Goal: Information Seeking & Learning: Learn about a topic

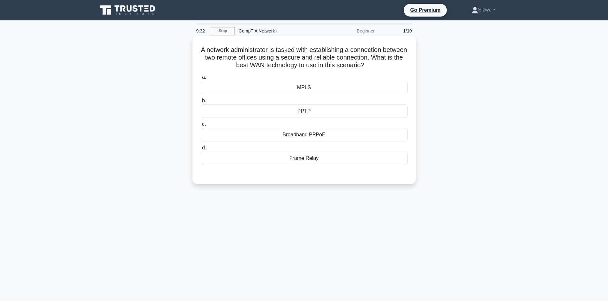
click at [302, 92] on div "MPLS" at bounding box center [304, 87] width 207 height 13
click at [201, 79] on input "a. MPLS" at bounding box center [201, 77] width 0 height 4
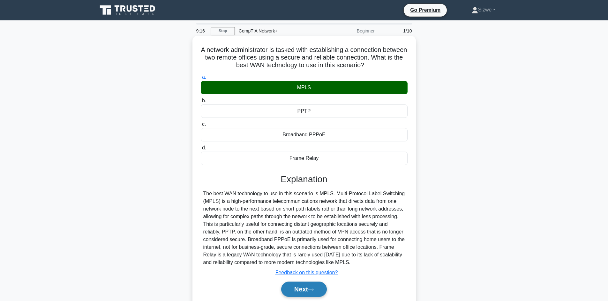
click at [300, 289] on button "Next" at bounding box center [304, 289] width 46 height 15
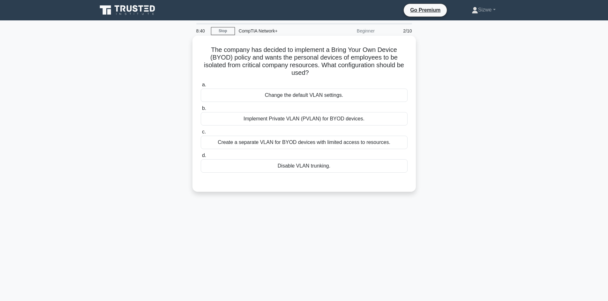
click at [320, 116] on div "Implement Private VLAN (PVLAN) for BYOD devices." at bounding box center [304, 118] width 207 height 13
click at [201, 111] on input "b. Implement Private VLAN (PVLAN) for BYOD devices." at bounding box center [201, 109] width 0 height 4
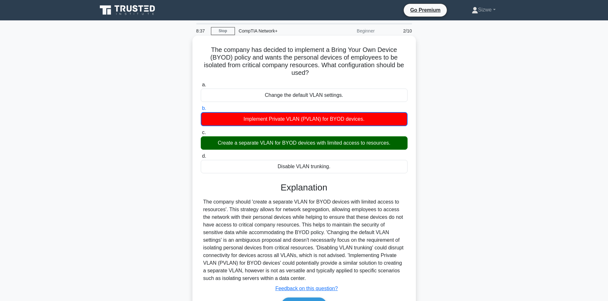
scroll to position [43, 0]
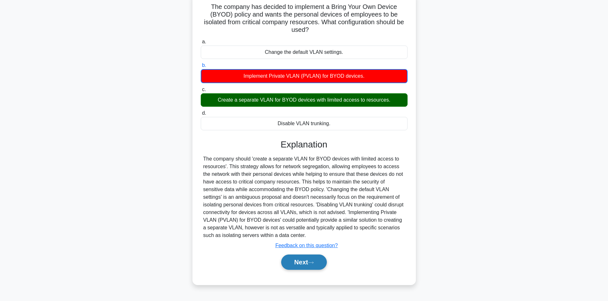
click at [307, 260] on button "Next" at bounding box center [304, 262] width 46 height 15
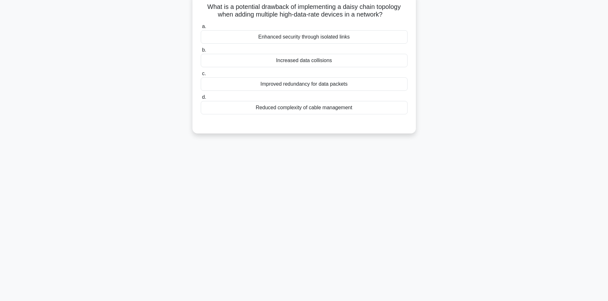
scroll to position [0, 0]
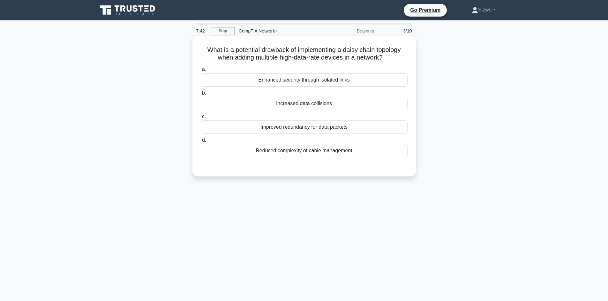
click at [300, 101] on div "Increased data collisions" at bounding box center [304, 103] width 207 height 13
click at [201, 95] on input "b. Increased data collisions" at bounding box center [201, 93] width 0 height 4
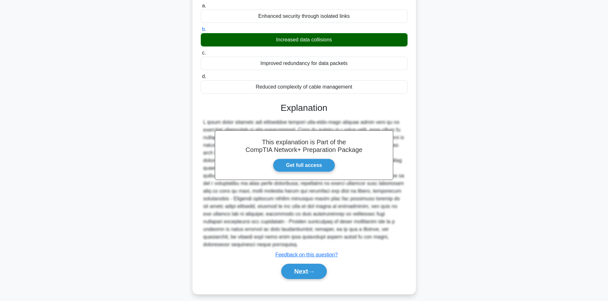
scroll to position [69, 0]
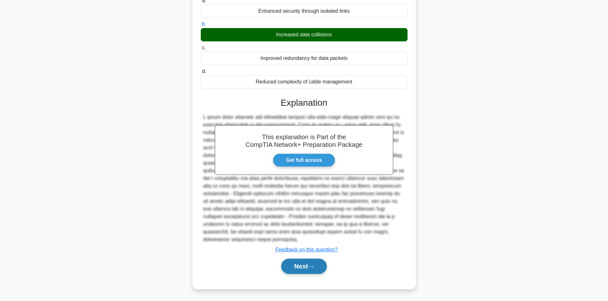
click at [303, 264] on button "Next" at bounding box center [304, 266] width 46 height 15
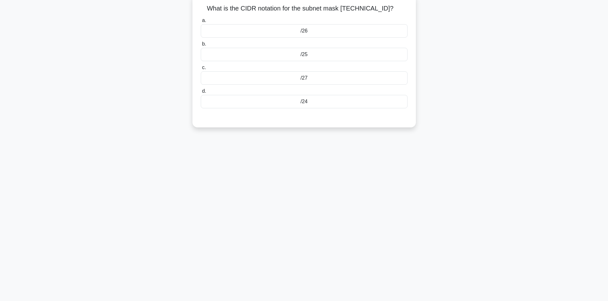
scroll to position [0, 0]
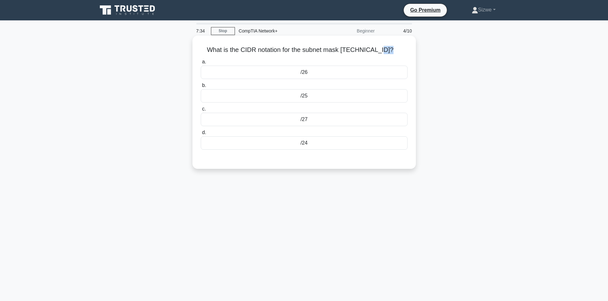
drag, startPoint x: 380, startPoint y: 50, endPoint x: 389, endPoint y: 51, distance: 9.0
click at [389, 51] on h5 "What is the CIDR notation for the subnet mask 255.255.255.128? .spinner_0XTQ{tr…" at bounding box center [304, 50] width 208 height 8
click at [300, 96] on div "/25" at bounding box center [304, 95] width 207 height 13
click at [201, 88] on input "b. /25" at bounding box center [201, 86] width 0 height 4
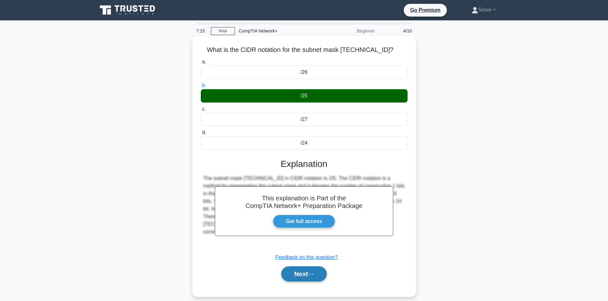
click at [301, 273] on button "Next" at bounding box center [304, 274] width 46 height 15
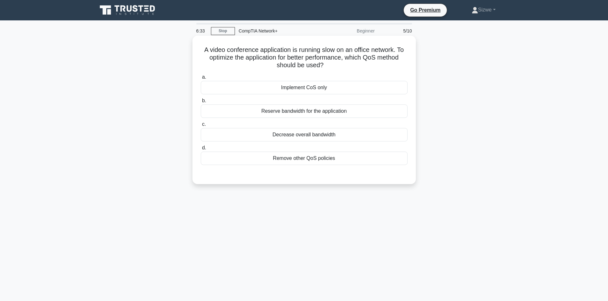
click at [315, 164] on div "Remove other QoS policies" at bounding box center [304, 158] width 207 height 13
click at [201, 150] on input "d. Remove other QoS policies" at bounding box center [201, 148] width 0 height 4
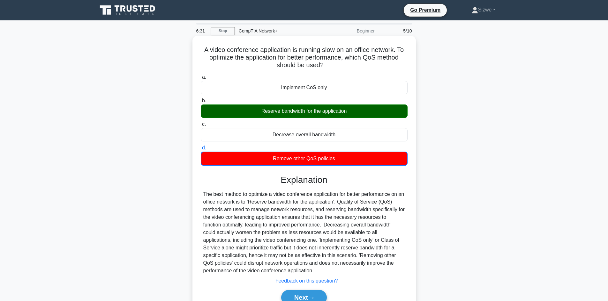
scroll to position [43, 0]
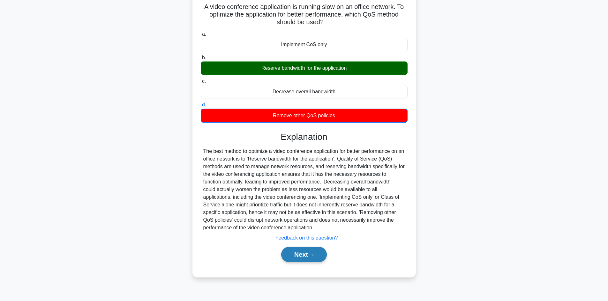
click at [305, 254] on button "Next" at bounding box center [304, 254] width 46 height 15
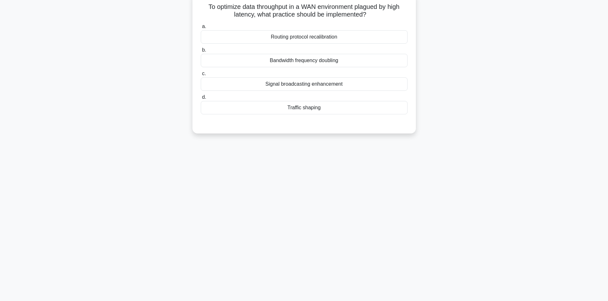
scroll to position [0, 0]
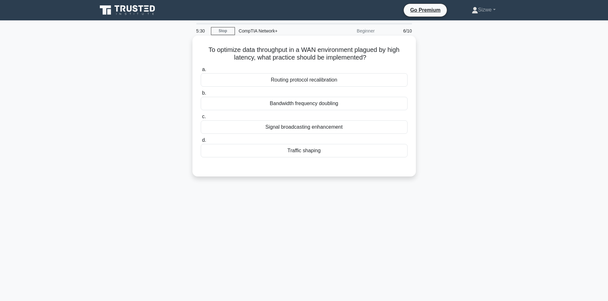
click at [289, 149] on div "Traffic shaping" at bounding box center [304, 150] width 207 height 13
click at [201, 143] on input "d. Traffic shaping" at bounding box center [201, 140] width 0 height 4
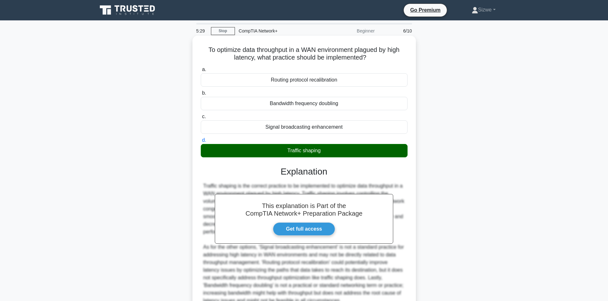
scroll to position [62, 0]
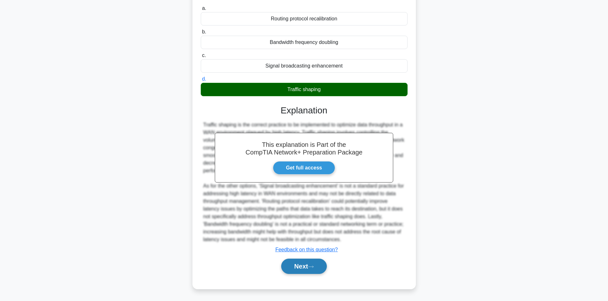
click at [310, 267] on button "Next" at bounding box center [304, 266] width 46 height 15
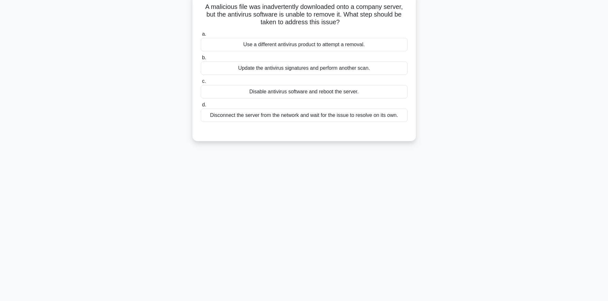
scroll to position [0, 0]
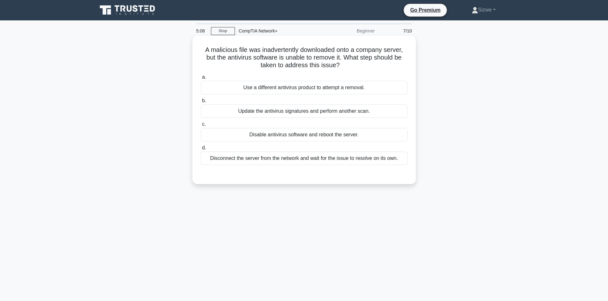
click at [295, 114] on div "Update the antivirus signatures and perform another scan." at bounding box center [304, 111] width 207 height 13
click at [201, 103] on input "b. Update the antivirus signatures and perform another scan." at bounding box center [201, 101] width 0 height 4
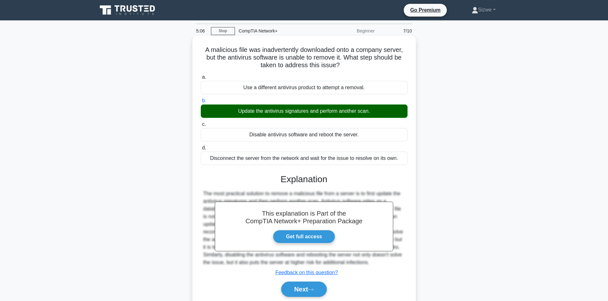
scroll to position [32, 0]
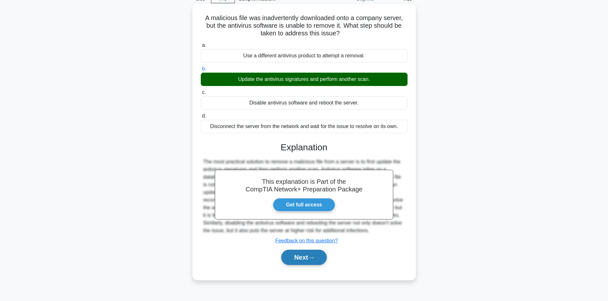
click at [301, 262] on button "Next" at bounding box center [304, 257] width 46 height 15
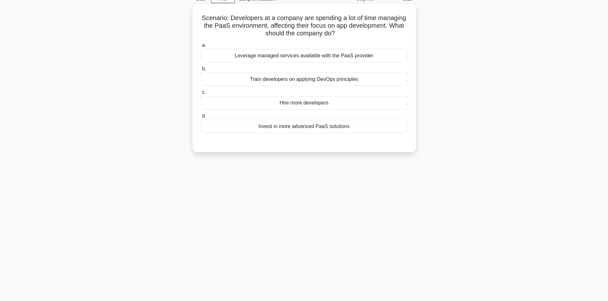
scroll to position [0, 0]
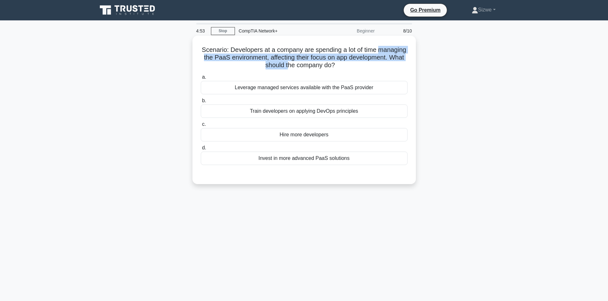
drag, startPoint x: 216, startPoint y: 59, endPoint x: 316, endPoint y: 61, distance: 99.5
click at [316, 61] on h5 "Scenario: Developers at a company are spending a lot of time managing the PaaS …" at bounding box center [304, 58] width 208 height 24
click at [312, 59] on h5 "Scenario: Developers at a company are spending a lot of time managing the PaaS …" at bounding box center [304, 58] width 208 height 24
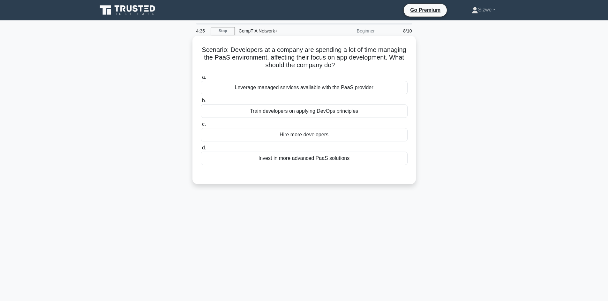
click at [321, 93] on div "Leverage managed services available with the PaaS provider" at bounding box center [304, 87] width 207 height 13
click at [201, 79] on input "a. Leverage managed services available with the PaaS provider" at bounding box center [201, 77] width 0 height 4
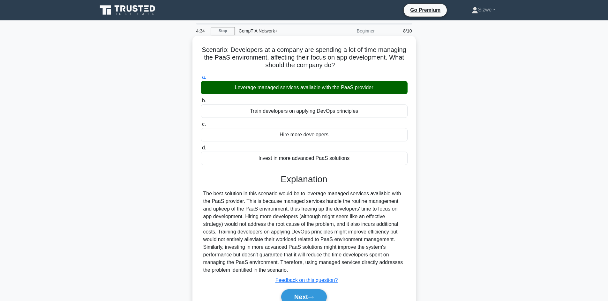
scroll to position [43, 0]
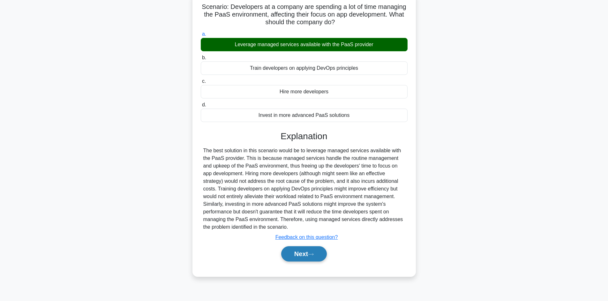
click at [304, 255] on button "Next" at bounding box center [304, 254] width 46 height 15
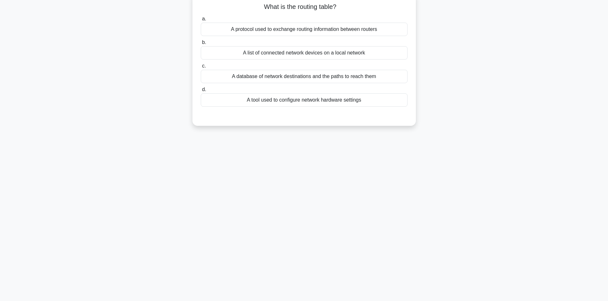
scroll to position [0, 0]
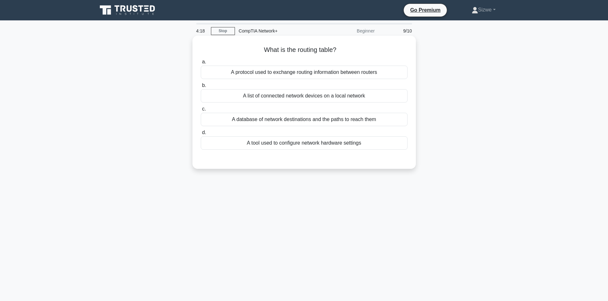
click at [279, 117] on div "A database of network destinations and the paths to reach them" at bounding box center [304, 119] width 207 height 13
click at [201, 111] on input "c. A database of network destinations and the paths to reach them" at bounding box center [201, 109] width 0 height 4
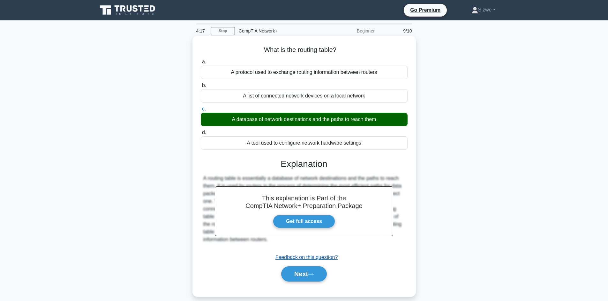
scroll to position [43, 0]
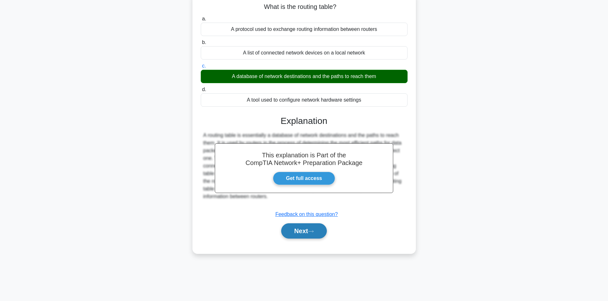
click at [303, 234] on button "Next" at bounding box center [304, 231] width 46 height 15
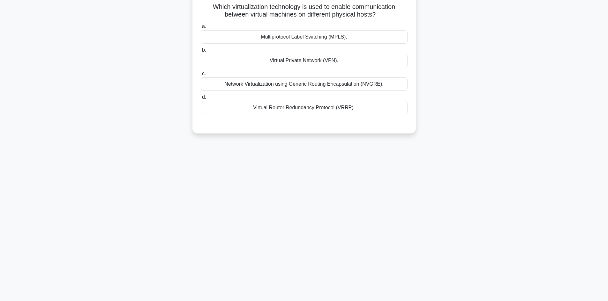
scroll to position [0, 0]
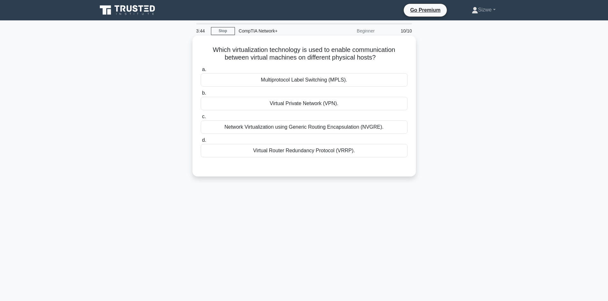
click at [290, 106] on div "Virtual Private Network (VPN)." at bounding box center [304, 103] width 207 height 13
click at [327, 105] on div "Virtual Private Network (VPN)." at bounding box center [304, 103] width 207 height 13
click at [201, 95] on input "b. Virtual Private Network (VPN)." at bounding box center [201, 93] width 0 height 4
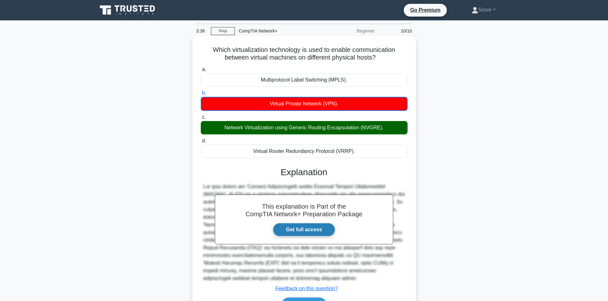
click at [301, 227] on link "Get full access" at bounding box center [304, 229] width 62 height 13
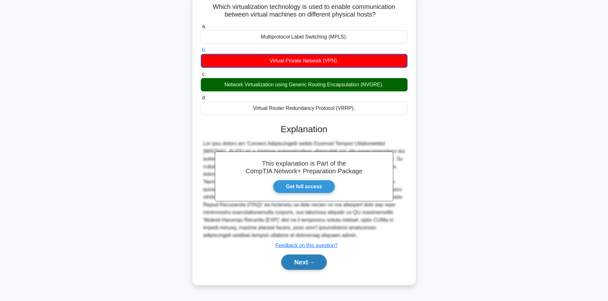
click at [304, 259] on button "Next" at bounding box center [304, 262] width 46 height 15
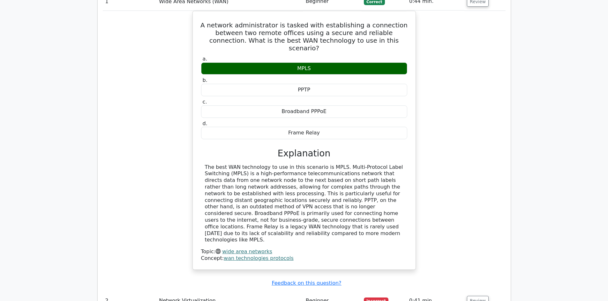
scroll to position [702, 0]
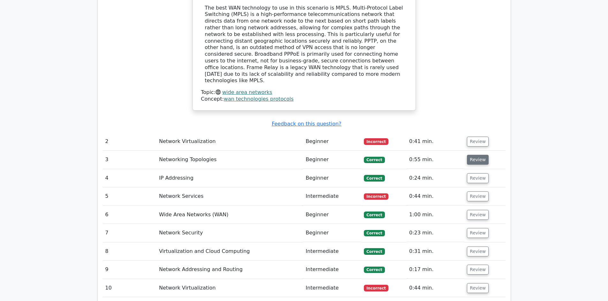
click at [469, 155] on button "Review" at bounding box center [478, 160] width 22 height 10
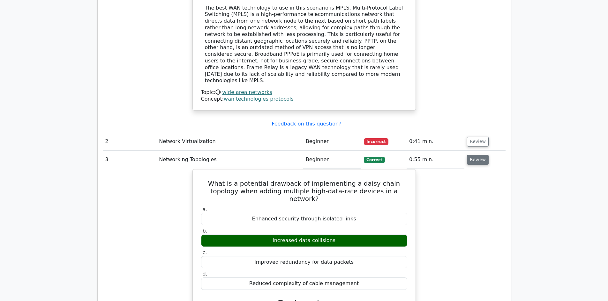
click at [469, 155] on button "Review" at bounding box center [478, 160] width 22 height 10
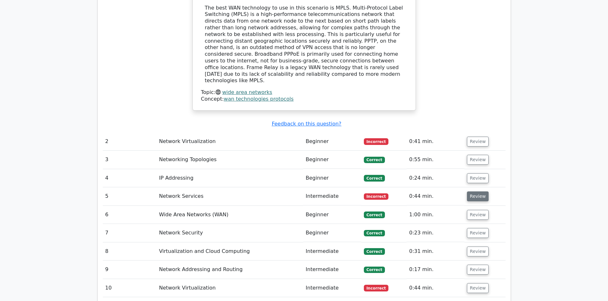
click at [475, 192] on button "Review" at bounding box center [478, 197] width 22 height 10
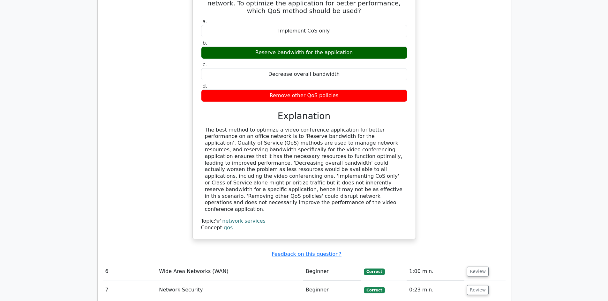
scroll to position [957, 0]
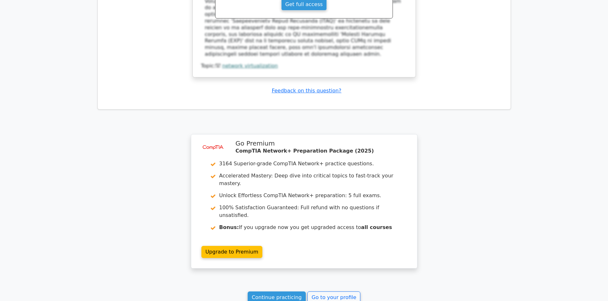
scroll to position [1480, 0]
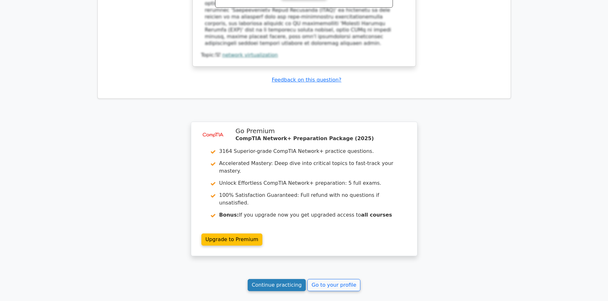
click at [275, 279] on link "Continue practicing" at bounding box center [277, 285] width 58 height 12
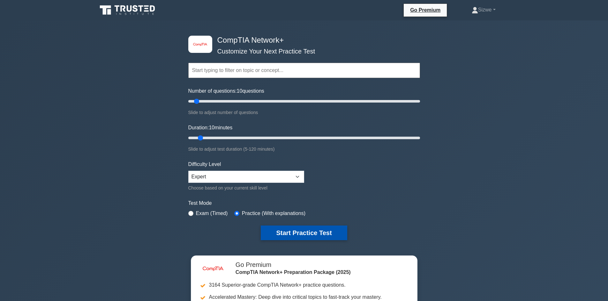
click at [307, 234] on button "Start Practice Test" at bounding box center [304, 233] width 86 height 15
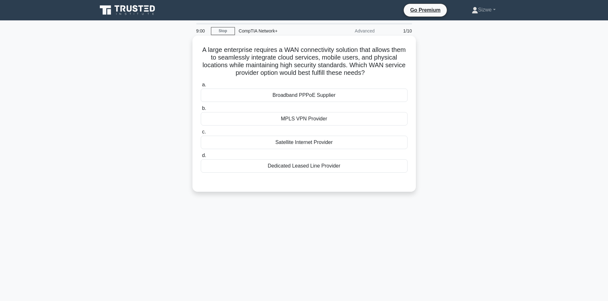
click at [289, 118] on div "MPLS VPN Provider" at bounding box center [304, 118] width 207 height 13
click at [201, 111] on input "b. MPLS VPN Provider" at bounding box center [201, 109] width 0 height 4
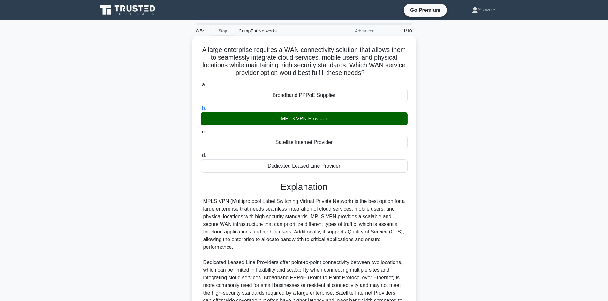
scroll to position [69, 0]
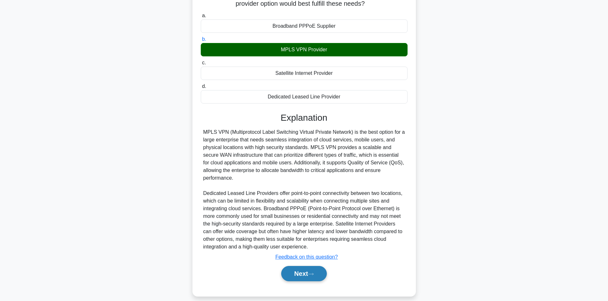
click at [305, 266] on button "Next" at bounding box center [304, 273] width 46 height 15
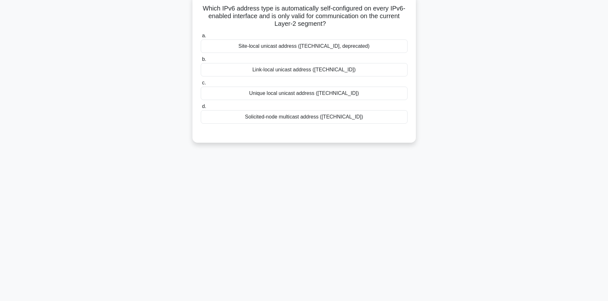
scroll to position [0, 0]
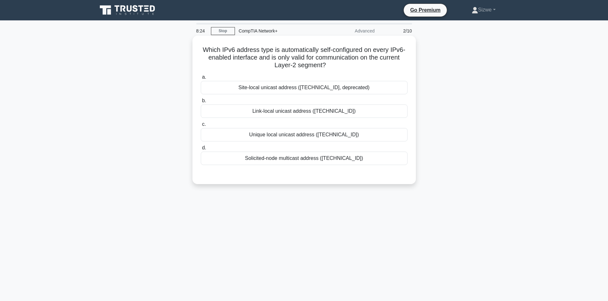
click at [303, 151] on label "d. Solicited-node multicast address (ff02::1:ff00:0/104)" at bounding box center [304, 154] width 207 height 21
click at [201, 150] on input "d. Solicited-node multicast address (ff02::1:ff00:0/104)" at bounding box center [201, 148] width 0 height 4
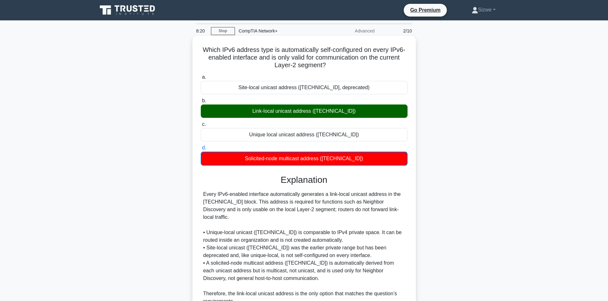
scroll to position [55, 0]
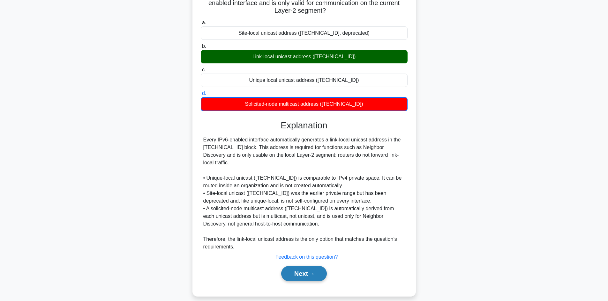
click at [305, 266] on button "Next" at bounding box center [304, 273] width 46 height 15
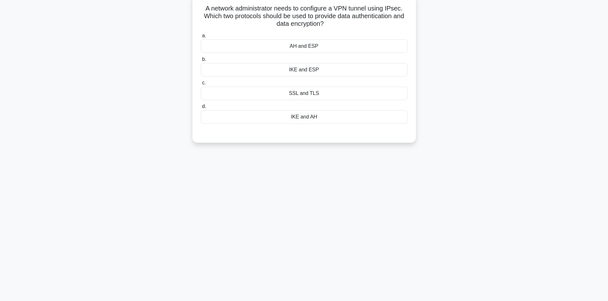
scroll to position [0, 0]
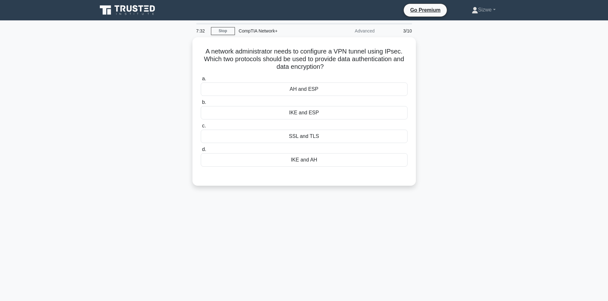
click at [535, 126] on main "7:32 Stop CompTIA Network+ Advanced 3/10 A network administrator needs to confi…" at bounding box center [304, 182] width 608 height 324
drag, startPoint x: 403, startPoint y: 49, endPoint x: 317, endPoint y: 109, distance: 104.6
click at [335, 50] on h5 "A network administrator needs to configure a VPN tunnel using IPsec. Which two …" at bounding box center [304, 58] width 208 height 24
click at [304, 89] on div "AH and ESP" at bounding box center [304, 87] width 207 height 13
click at [201, 79] on input "a. AH and ESP" at bounding box center [201, 77] width 0 height 4
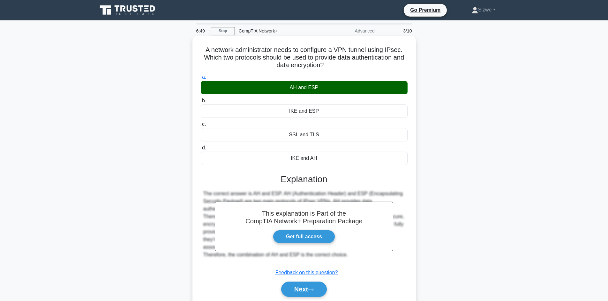
scroll to position [43, 0]
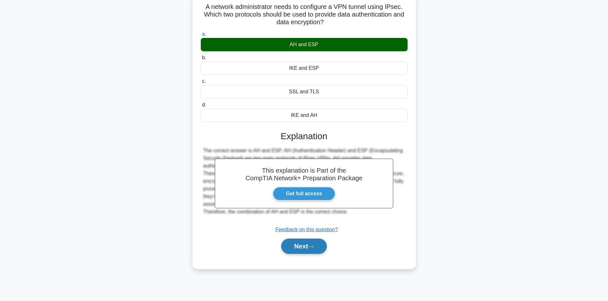
click at [305, 248] on button "Next" at bounding box center [304, 246] width 46 height 15
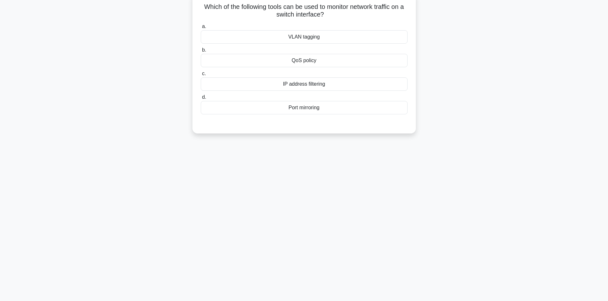
scroll to position [0, 0]
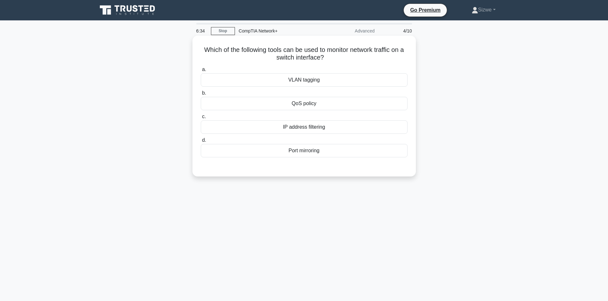
click at [306, 152] on div "Port mirroring" at bounding box center [304, 150] width 207 height 13
click at [201, 143] on input "d. Port mirroring" at bounding box center [201, 140] width 0 height 4
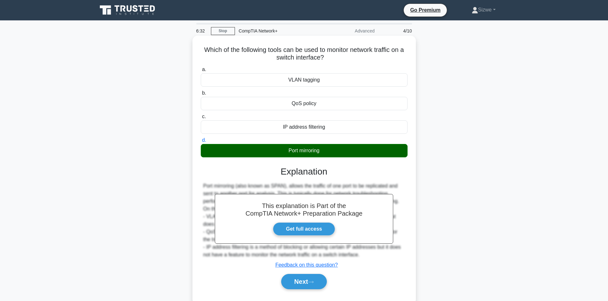
scroll to position [43, 0]
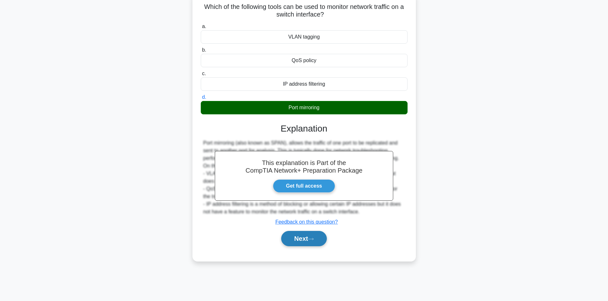
click at [305, 238] on button "Next" at bounding box center [304, 238] width 46 height 15
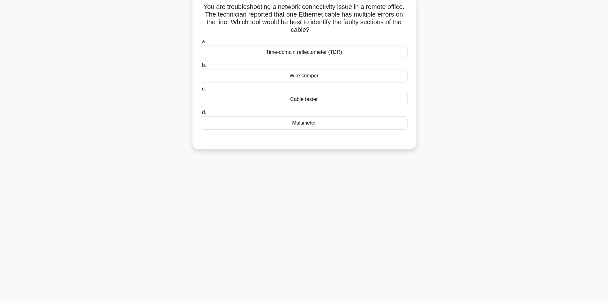
scroll to position [0, 0]
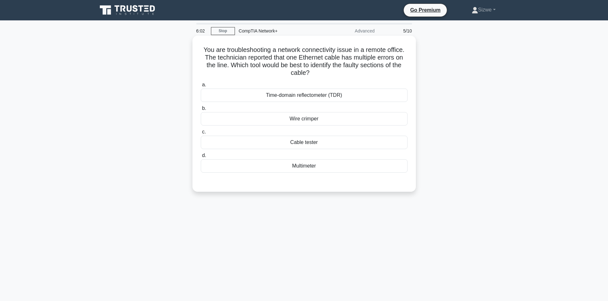
click at [312, 97] on div "Time-domain reflectometer (TDR)" at bounding box center [304, 95] width 207 height 13
click at [201, 87] on input "a. Time-domain reflectometer (TDR)" at bounding box center [201, 85] width 0 height 4
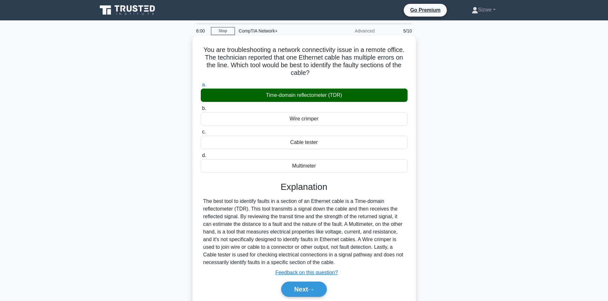
scroll to position [43, 0]
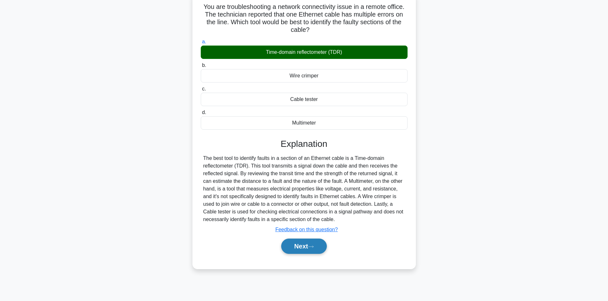
click at [306, 243] on button "Next" at bounding box center [304, 246] width 46 height 15
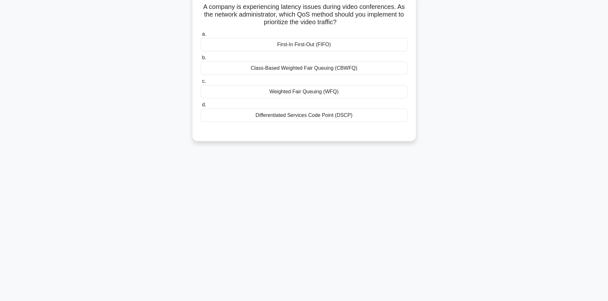
scroll to position [0, 0]
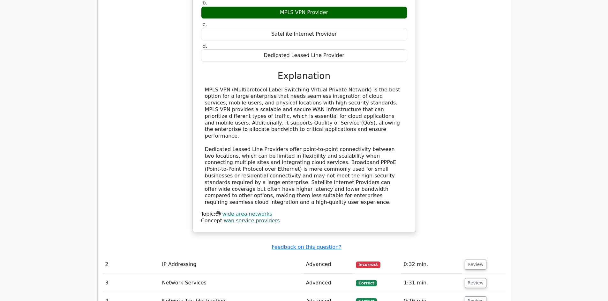
scroll to position [702, 0]
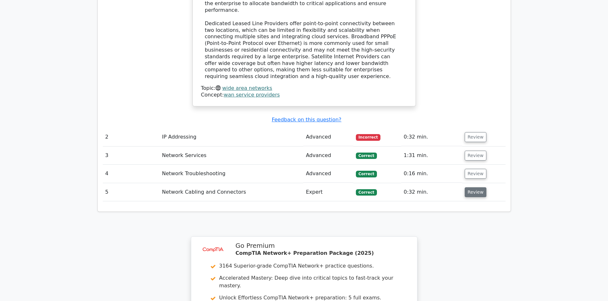
click at [472, 188] on button "Review" at bounding box center [475, 193] width 22 height 10
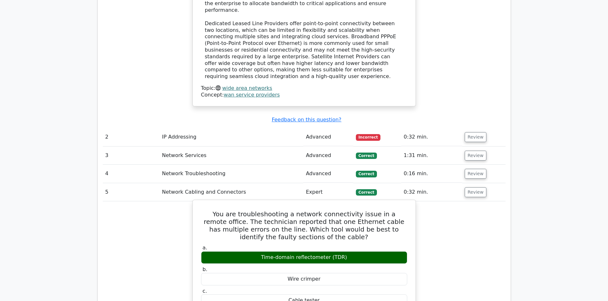
scroll to position [766, 0]
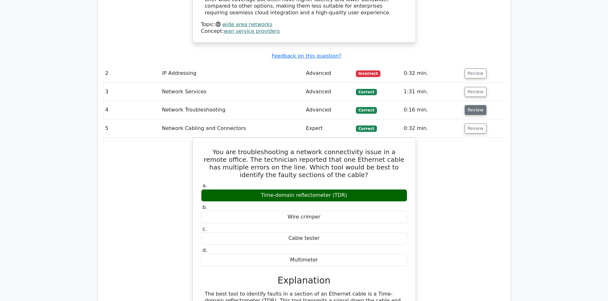
click at [474, 105] on button "Review" at bounding box center [475, 110] width 22 height 10
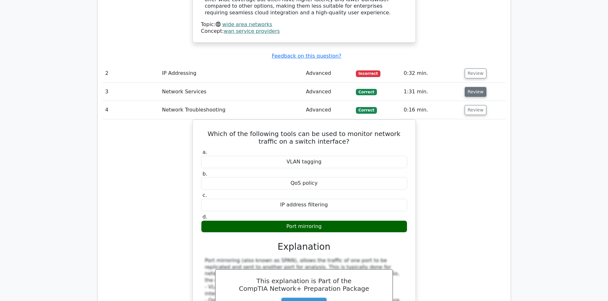
click at [476, 87] on button "Review" at bounding box center [475, 92] width 22 height 10
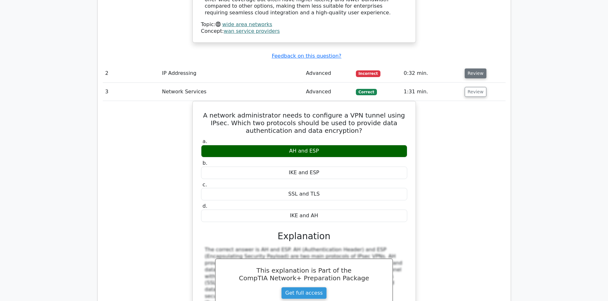
click at [469, 69] on button "Review" at bounding box center [475, 74] width 22 height 10
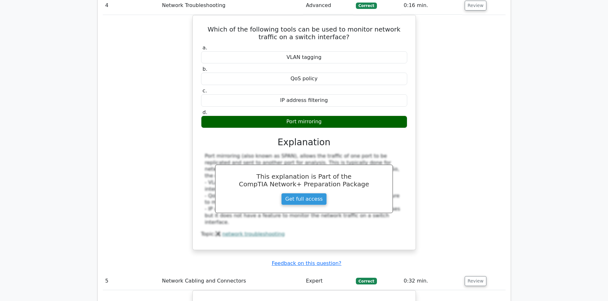
scroll to position [1595, 0]
